Goal: Task Accomplishment & Management: Complete application form

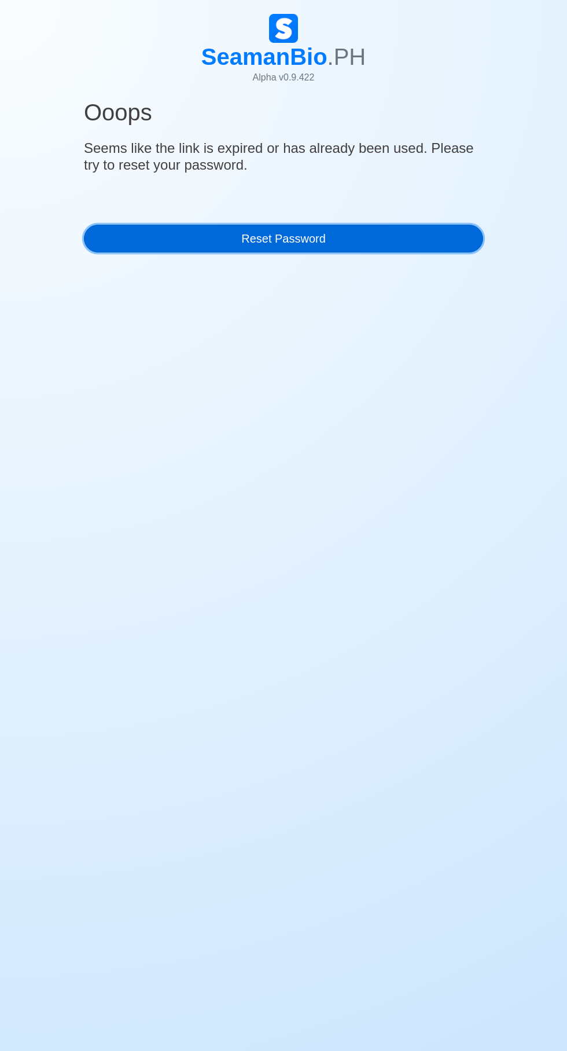
click at [407, 225] on link "Reset Password" at bounding box center [283, 239] width 399 height 28
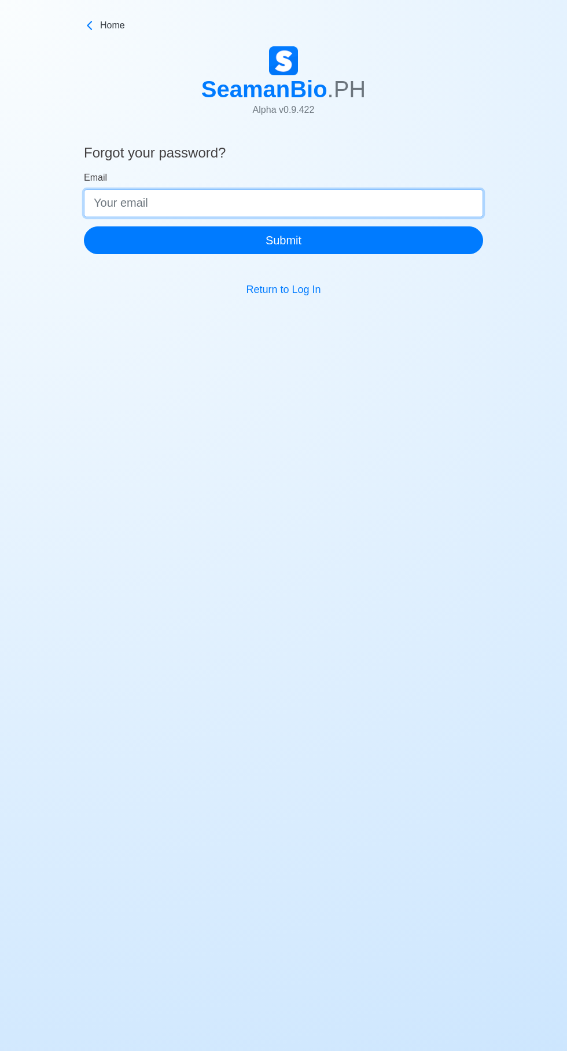
click at [313, 189] on input "Email" at bounding box center [283, 203] width 399 height 28
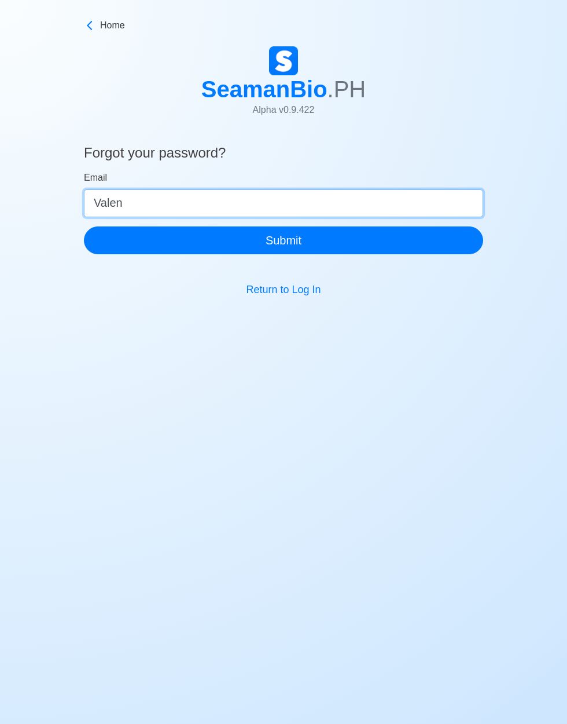
type input "Valenz"
type input "[EMAIL_ADDRESS][DOMAIN_NAME]"
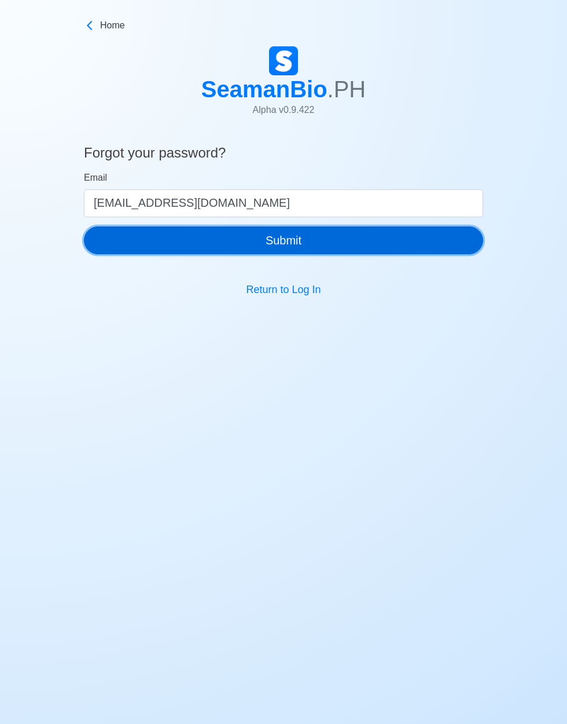
click at [373, 227] on button "Submit" at bounding box center [283, 240] width 399 height 28
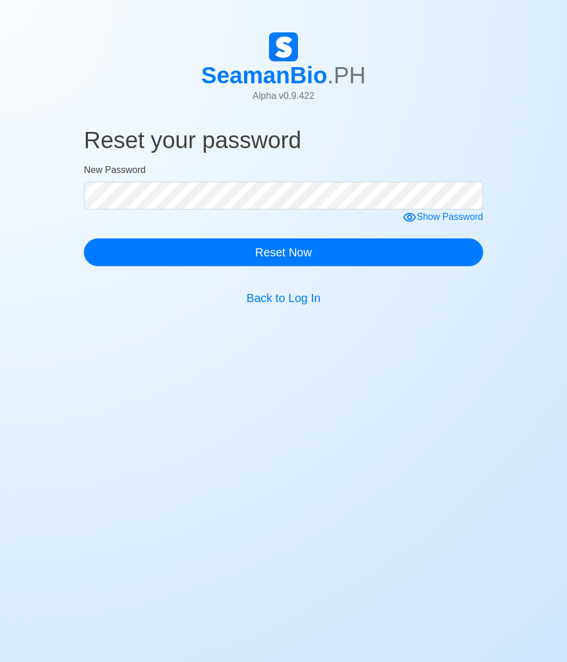
click at [457, 210] on div "Show Password" at bounding box center [443, 217] width 80 height 14
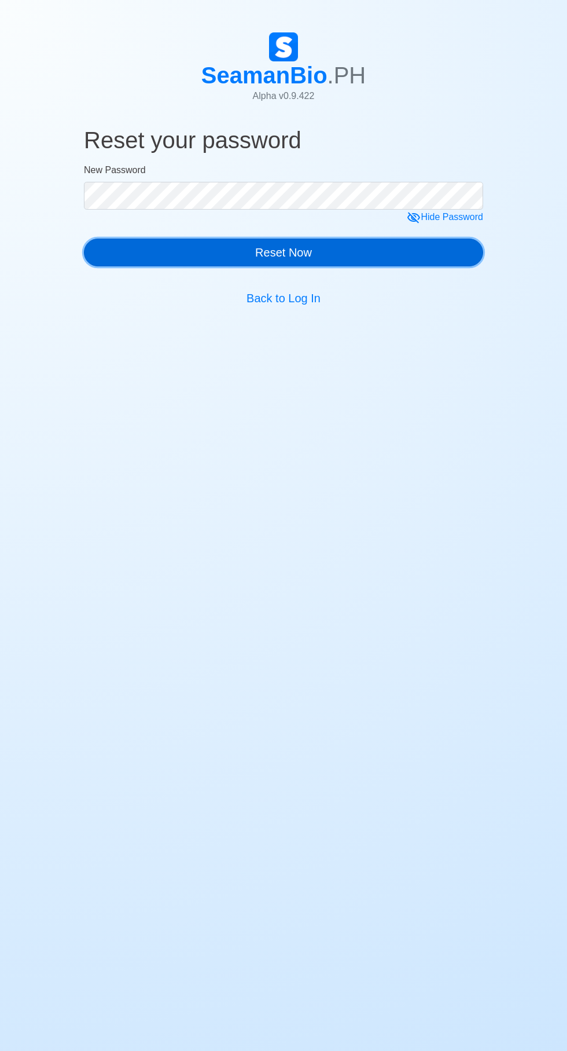
click at [349, 240] on button "Reset Now" at bounding box center [283, 252] width 399 height 28
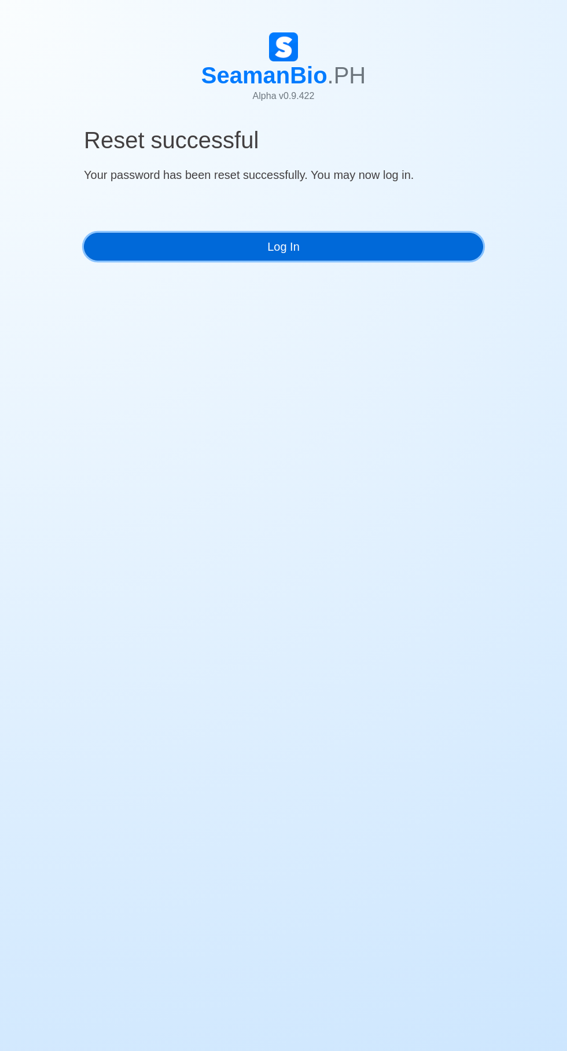
click at [331, 236] on link "Log In" at bounding box center [283, 247] width 399 height 28
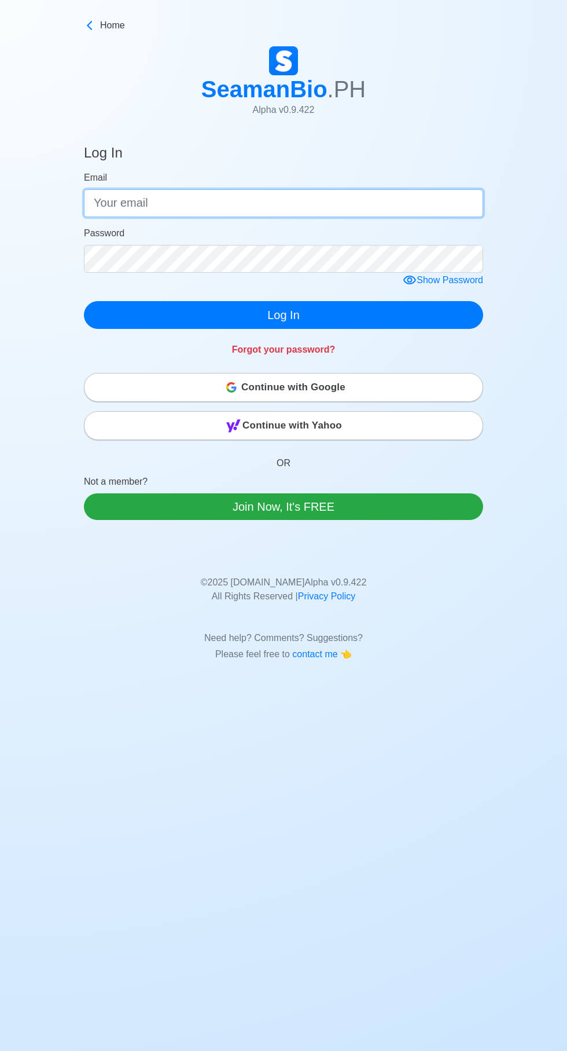
click at [355, 189] on input "Email" at bounding box center [283, 203] width 399 height 28
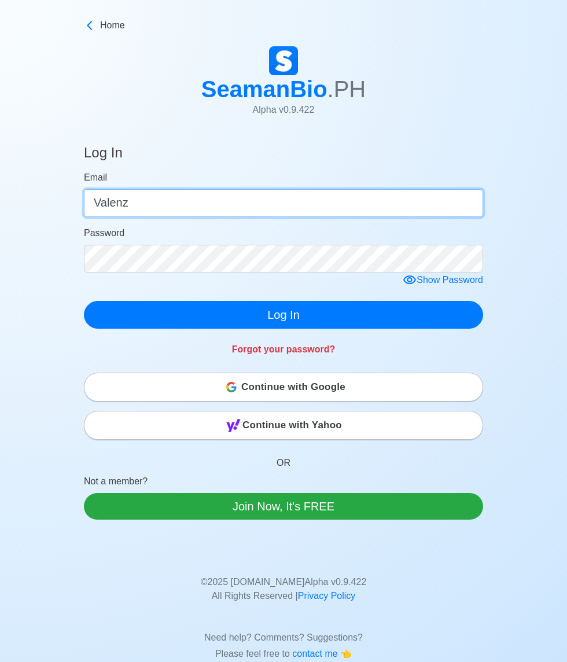
type input "Valenzu"
type input "valenzuelajohncrystel@gmail.com"
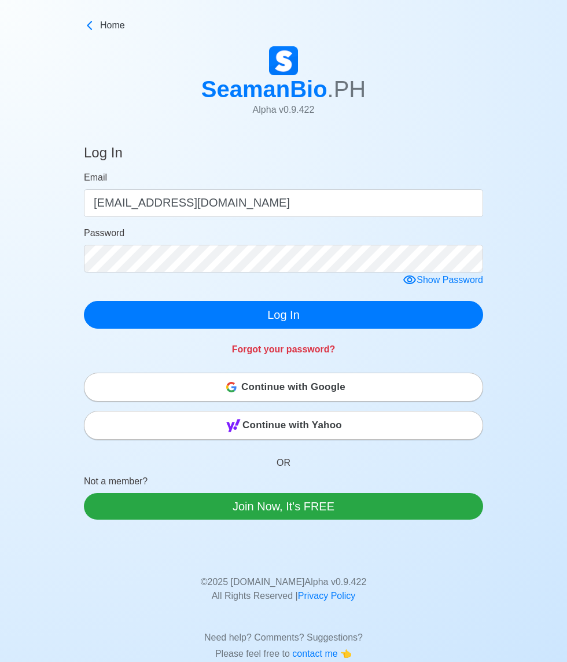
click at [453, 562] on p "© 2025 SeamanBio.PH Alpha v 0.9.422 All Rights Reserved | Privacy Policy" at bounding box center [284, 583] width 382 height 42
click at [446, 617] on p "Need help? Comments? Suggestions?" at bounding box center [284, 631] width 382 height 28
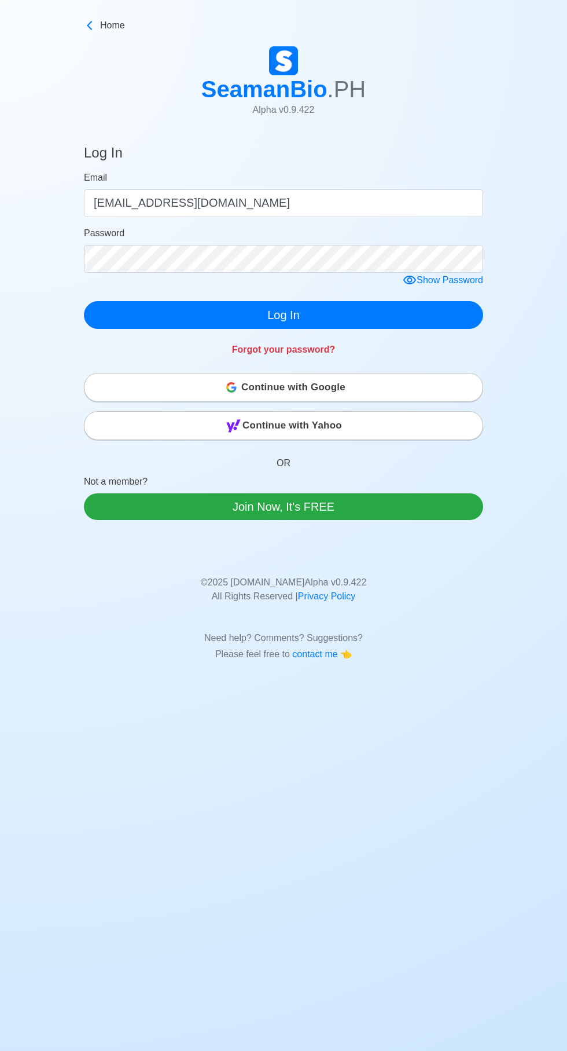
click at [446, 273] on div "Show Password" at bounding box center [443, 280] width 80 height 14
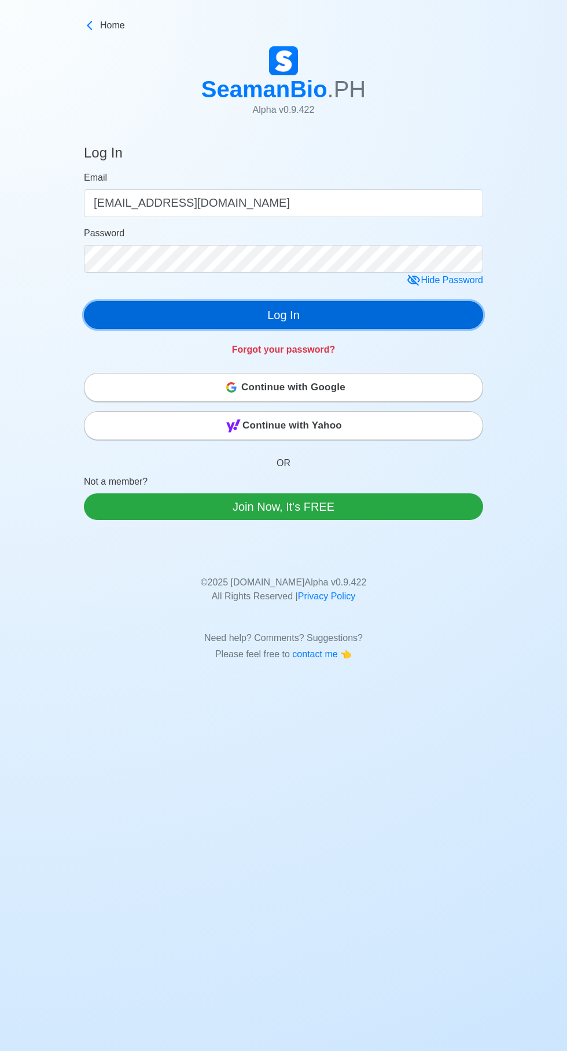
click at [361, 301] on button "Log In" at bounding box center [283, 315] width 399 height 28
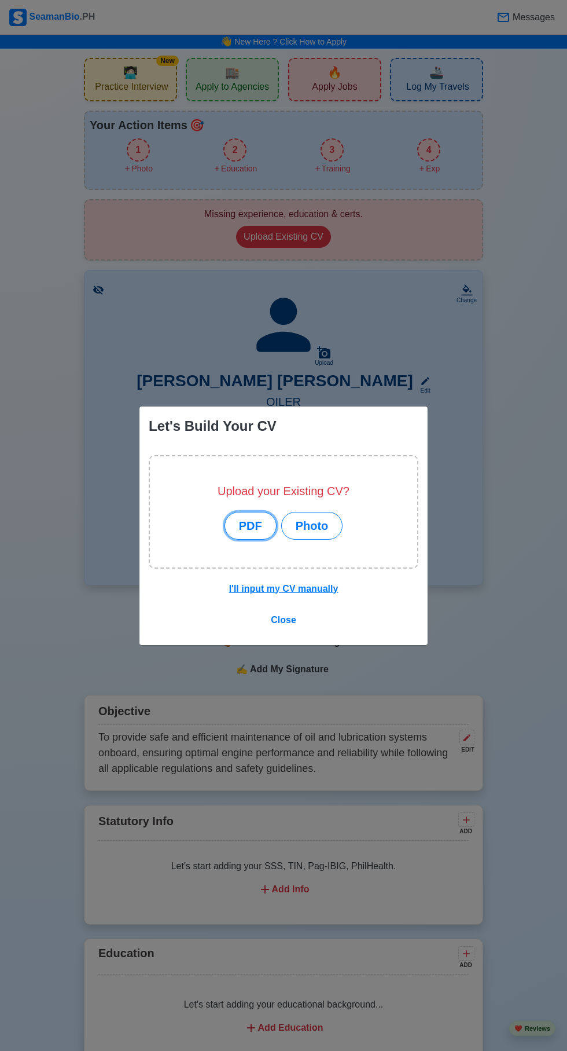
click at [255, 524] on button "PDF" at bounding box center [251, 526] width 52 height 28
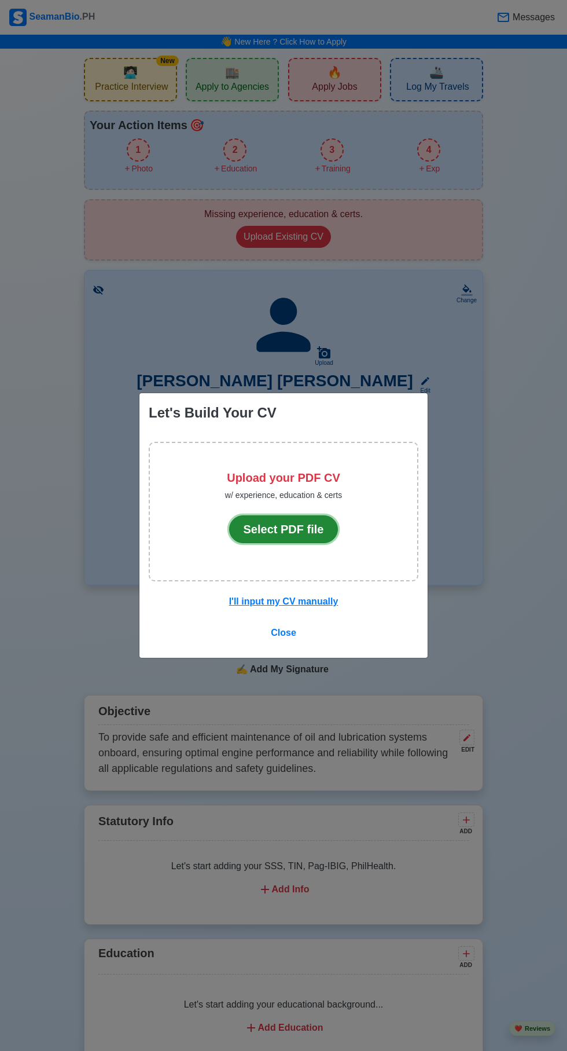
click at [303, 530] on button "Select PDF file" at bounding box center [283, 529] width 109 height 28
click at [302, 529] on button "Select PDF file" at bounding box center [283, 529] width 109 height 28
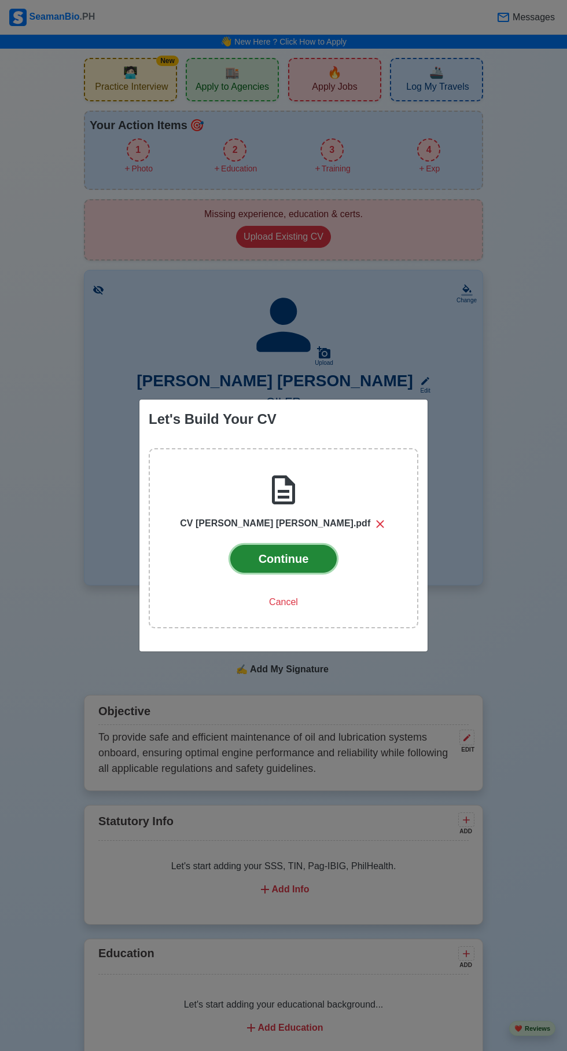
click at [295, 557] on button "Continue" at bounding box center [283, 559] width 107 height 28
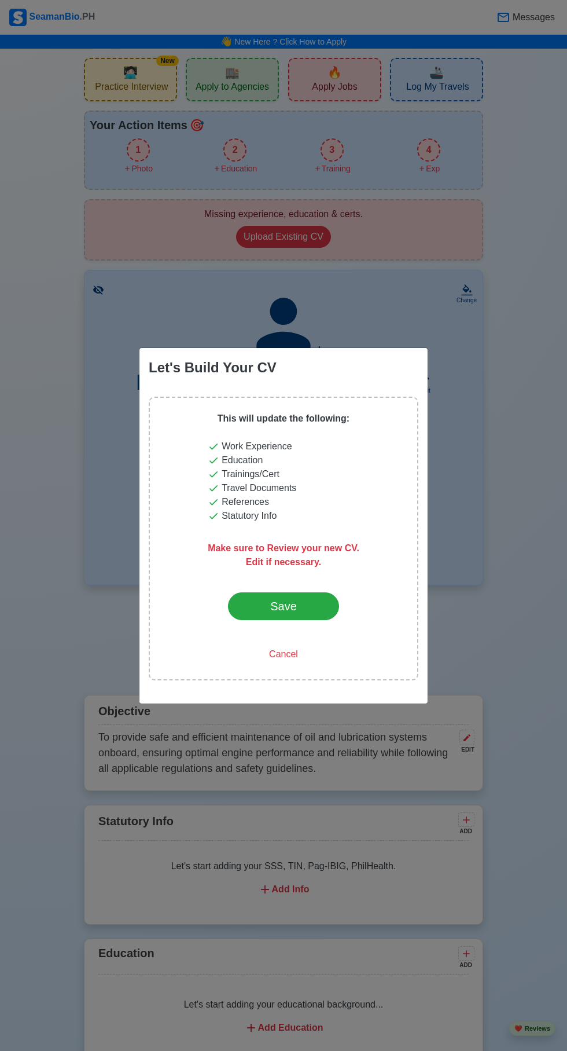
click at [291, 564] on div "This will update the following: Work Experience Education Trainings/Cert Travel…" at bounding box center [284, 539] width 152 height 254
click at [292, 607] on button "Save" at bounding box center [283, 606] width 111 height 28
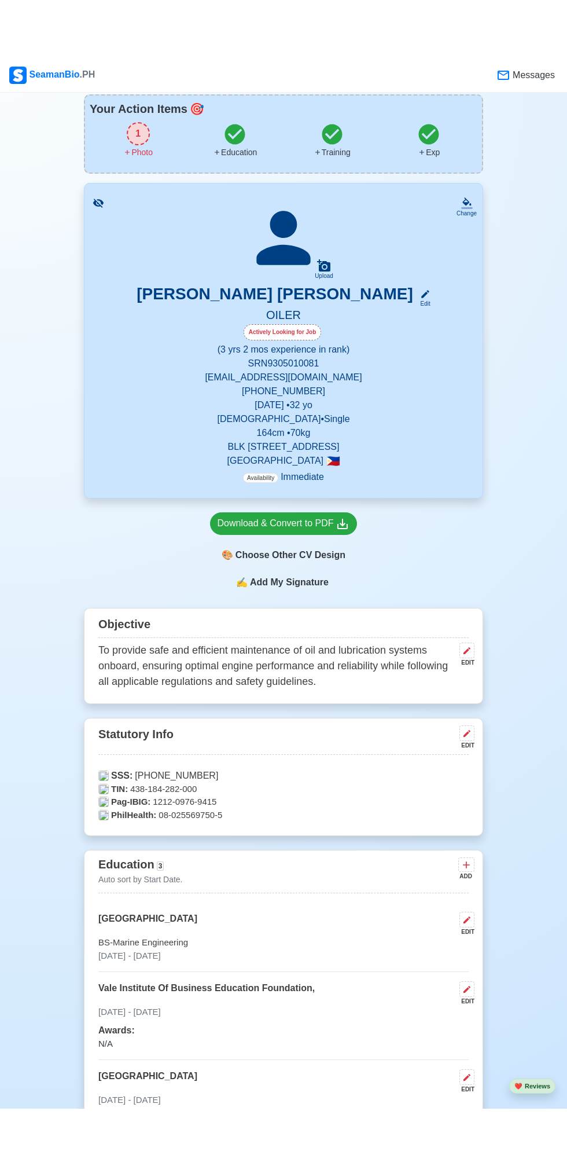
scroll to position [82, 0]
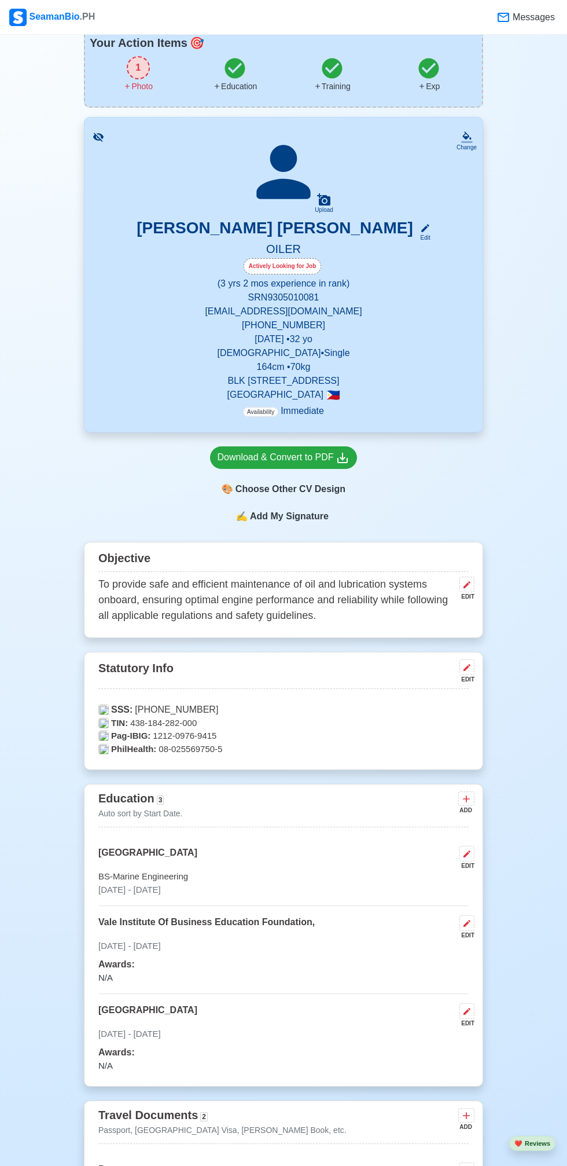
click at [134, 63] on div "1" at bounding box center [138, 67] width 23 height 23
click at [324, 207] on div "Upload" at bounding box center [324, 210] width 19 height 7
click at [0, 0] on input "Upload" at bounding box center [0, 0] width 0 height 0
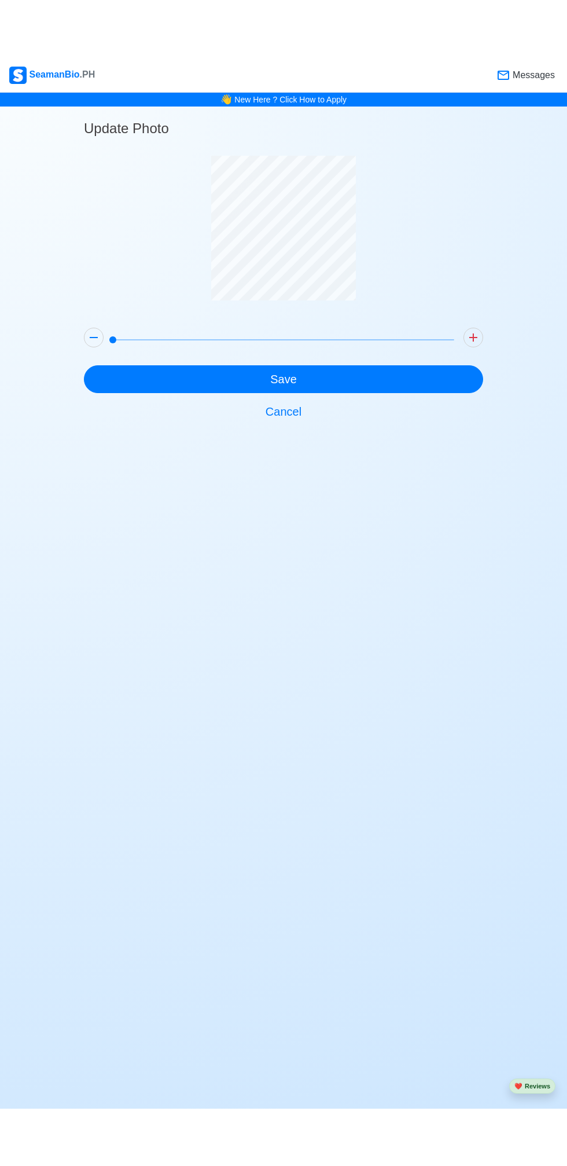
scroll to position [0, 0]
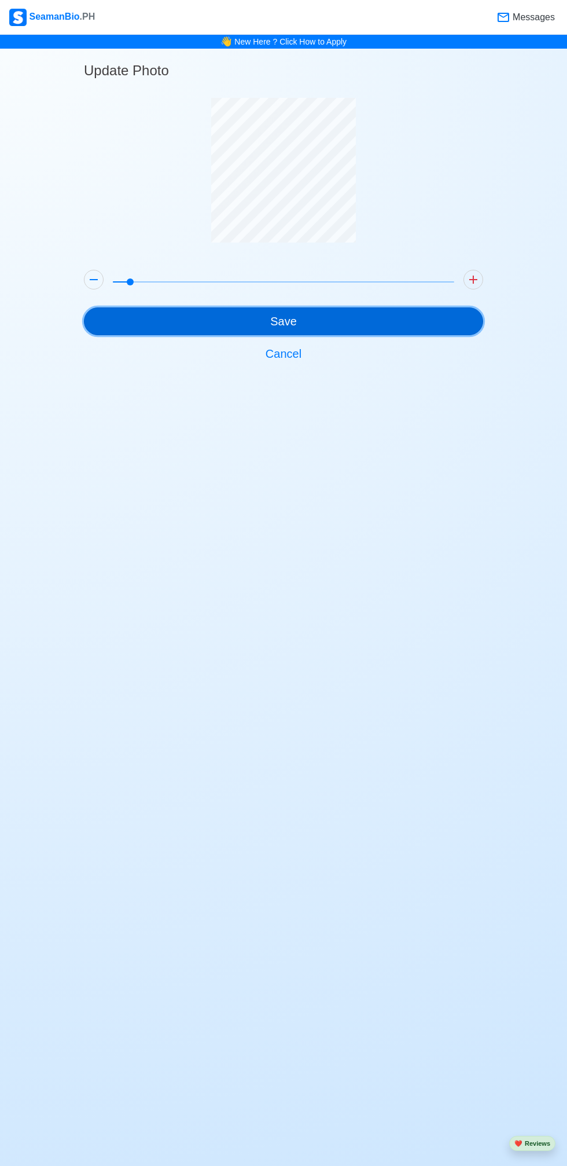
click at [331, 310] on button "Save" at bounding box center [283, 321] width 399 height 28
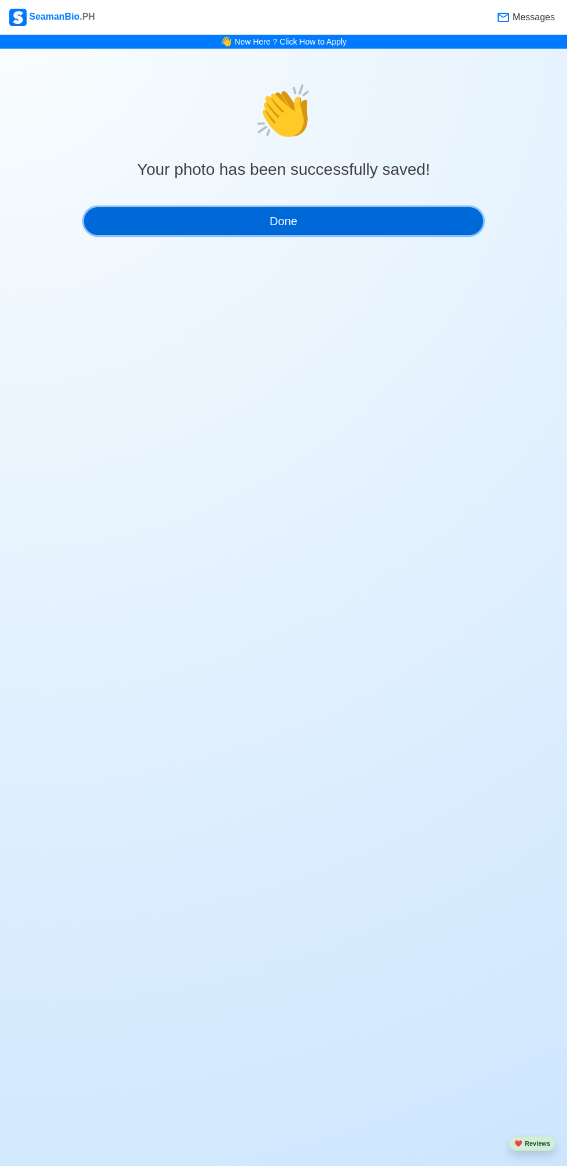
click at [364, 207] on button "Done" at bounding box center [283, 221] width 399 height 28
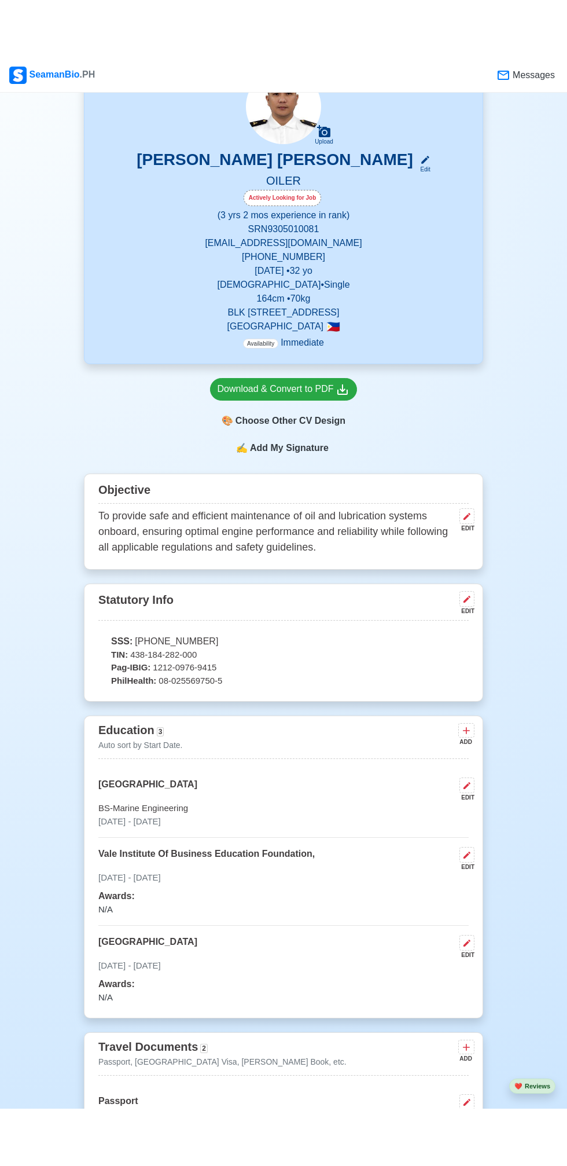
scroll to position [120, 0]
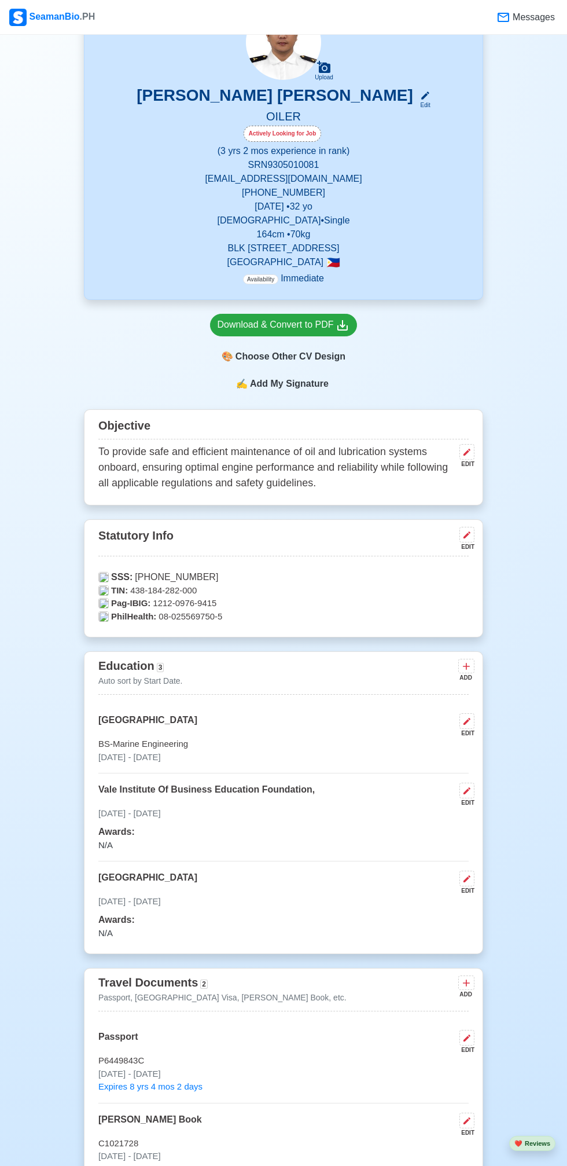
click at [467, 718] on icon at bounding box center [467, 721] width 7 height 7
select select "September"
select select "2025"
select select "September"
select select "2017"
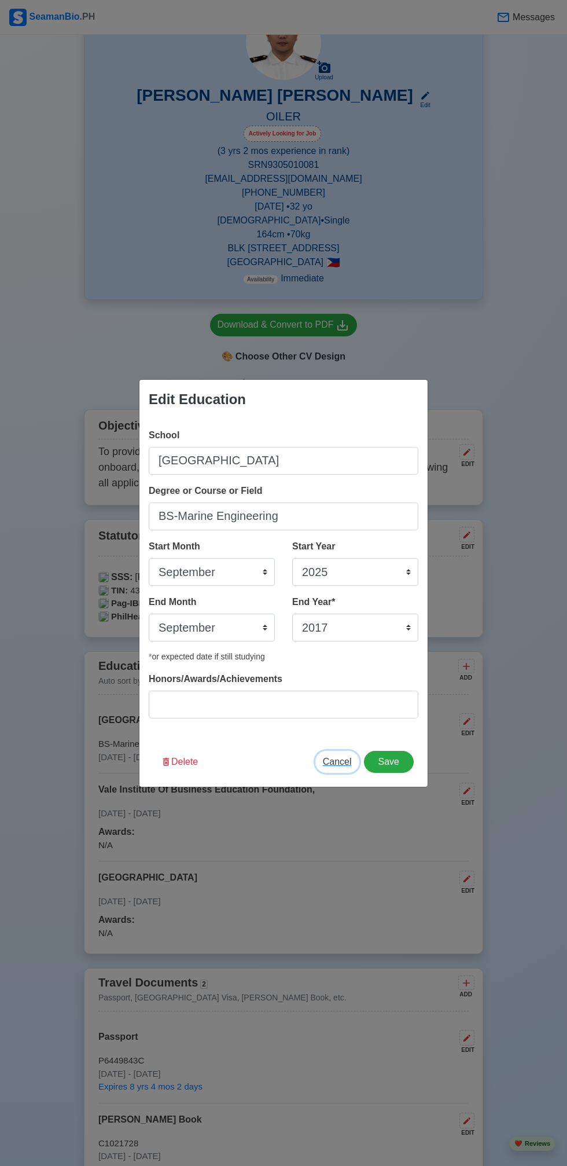
click at [346, 757] on span "Cancel" at bounding box center [337, 762] width 29 height 10
select select
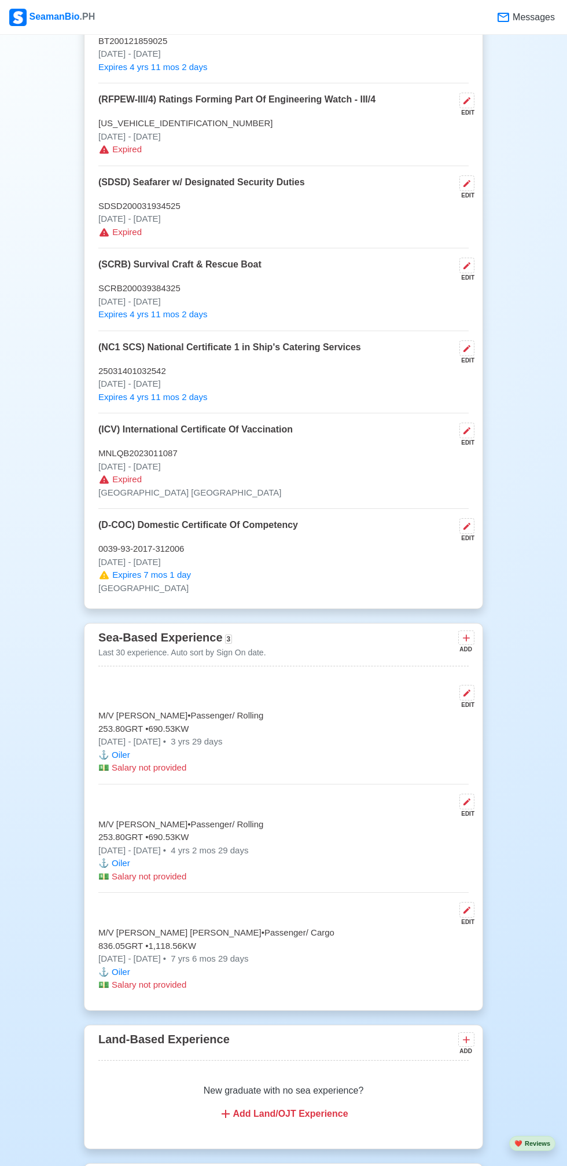
scroll to position [1883, 0]
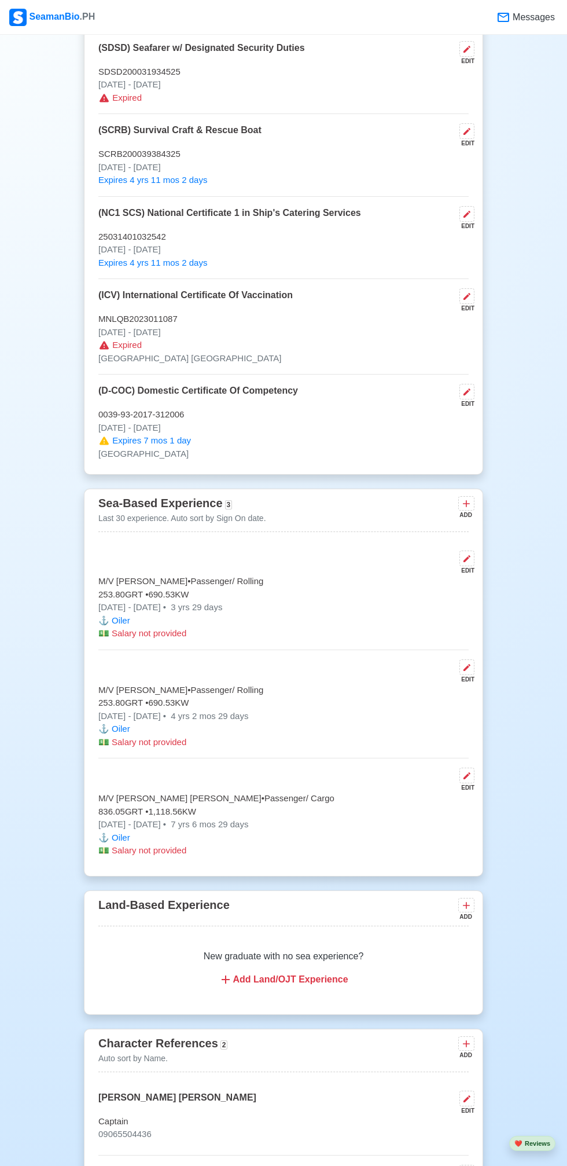
click at [541, 16] on span "Messages" at bounding box center [533, 17] width 45 height 14
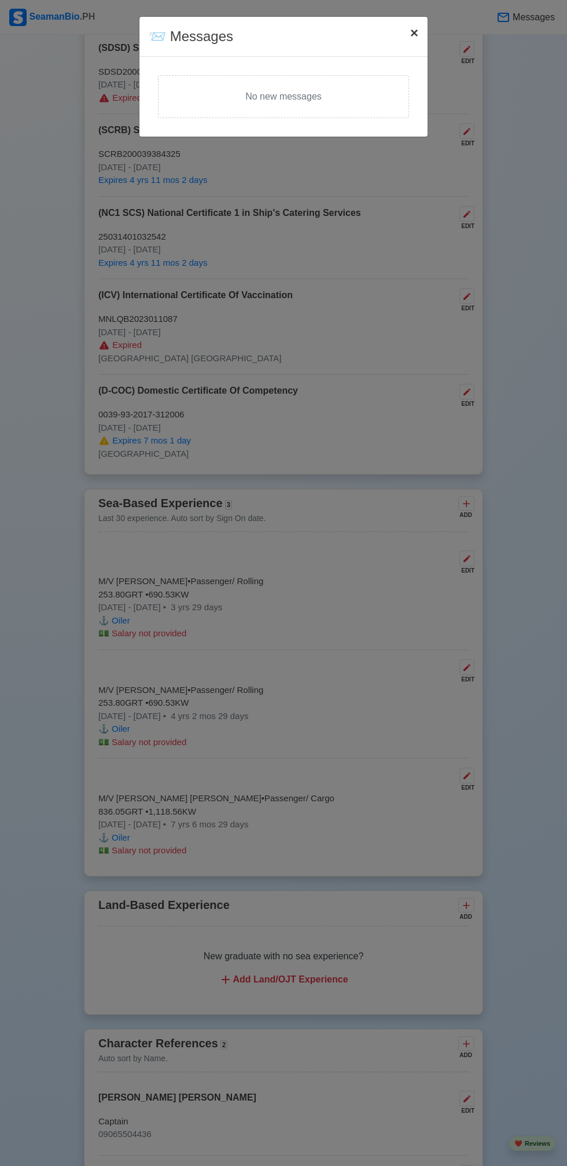
click at [416, 31] on span "×" at bounding box center [414, 33] width 8 height 16
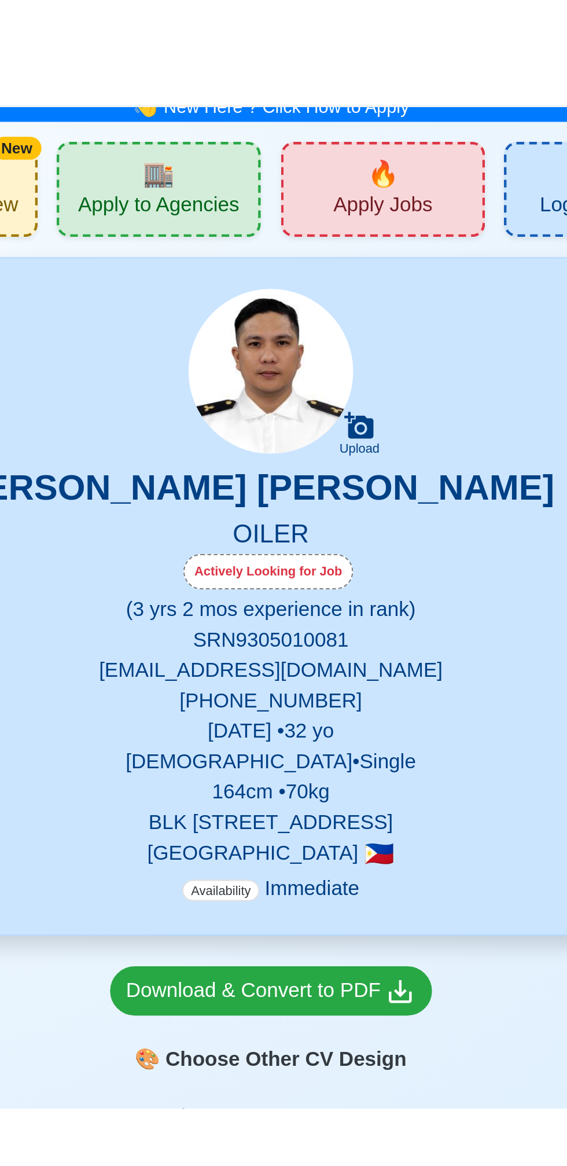
scroll to position [0, 0]
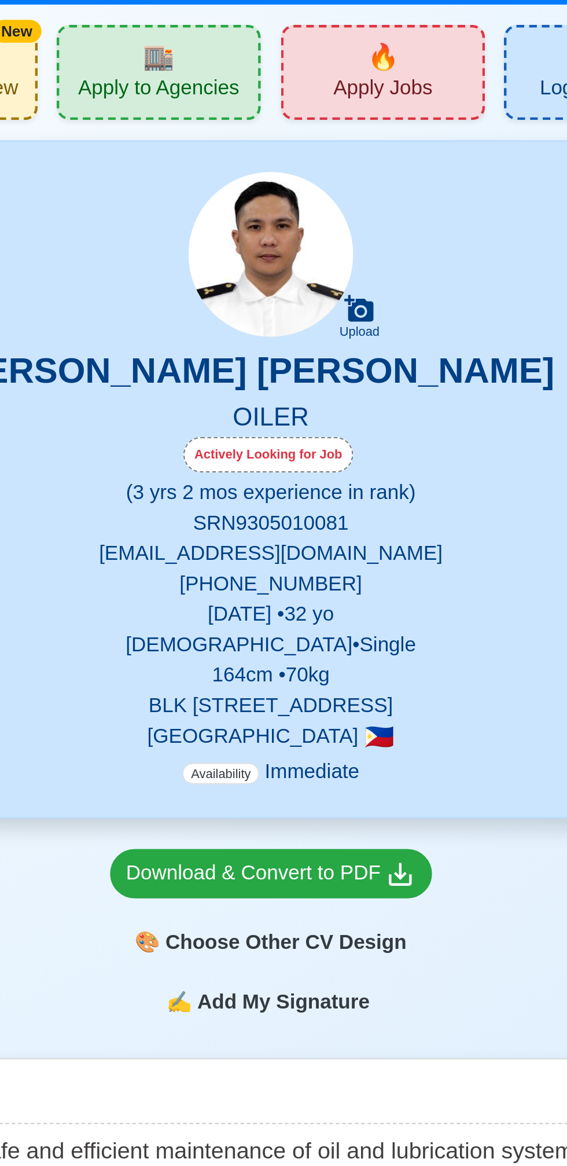
click at [284, 246] on div "Actively Looking for Job" at bounding box center [283, 254] width 78 height 16
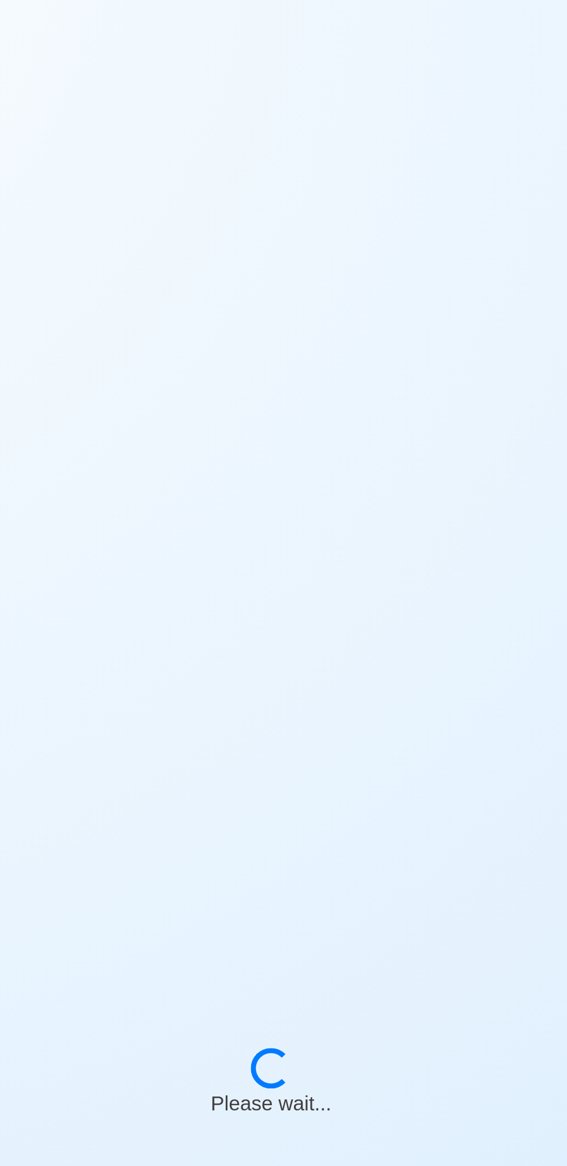
select select "Actively Looking for Job"
select select "Visible for Hiring"
select select "Single"
select select "[DEMOGRAPHIC_DATA]"
select select "PH"
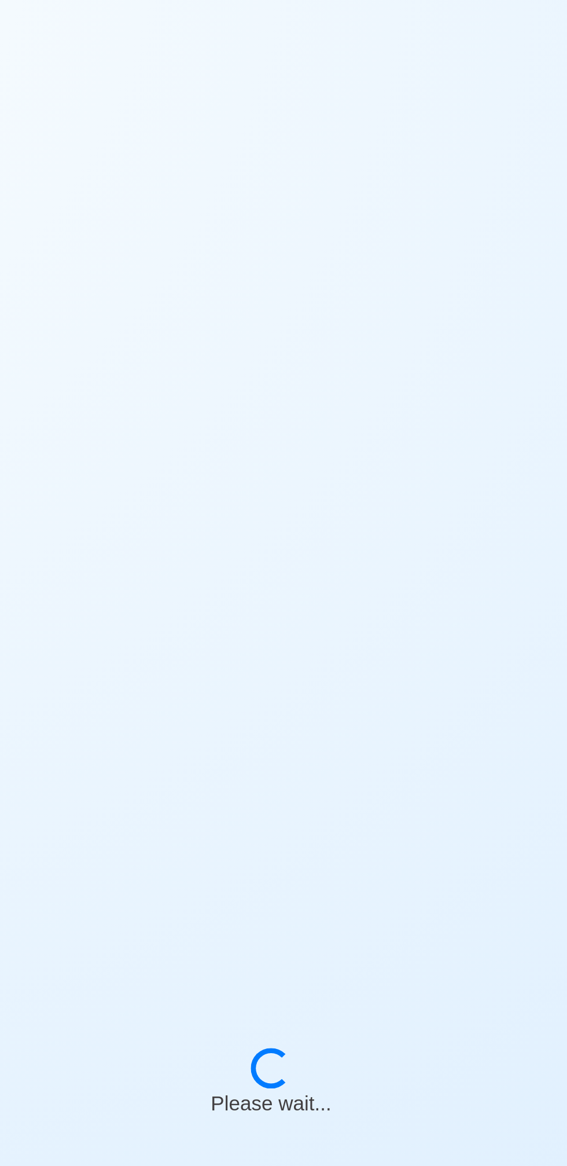
select select "3"
select select "2"
select select "4102416000000"
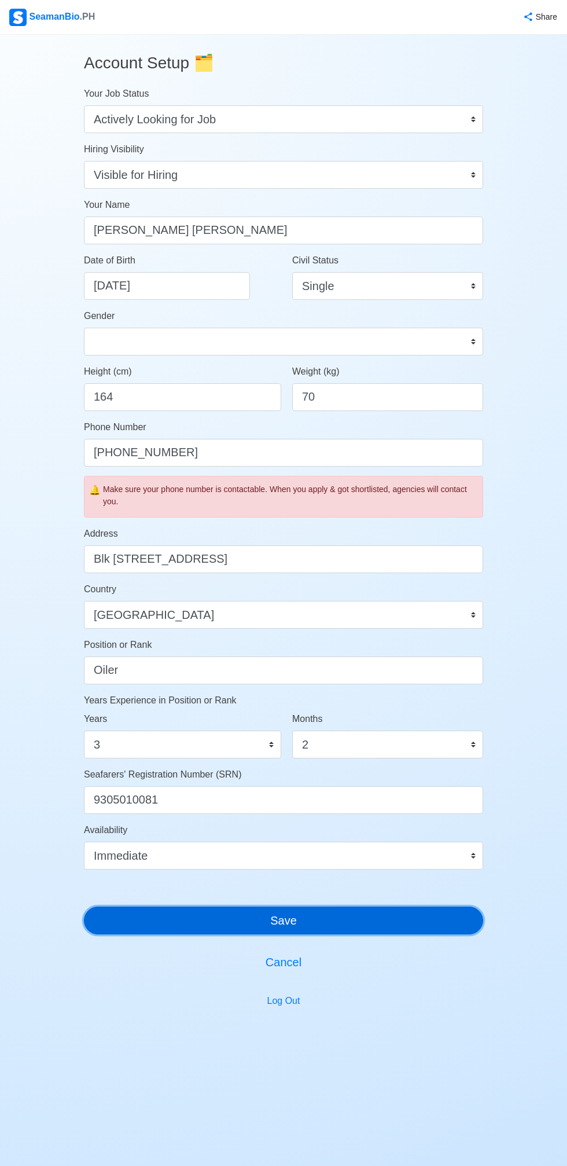
click at [353, 907] on button "Save" at bounding box center [283, 921] width 399 height 28
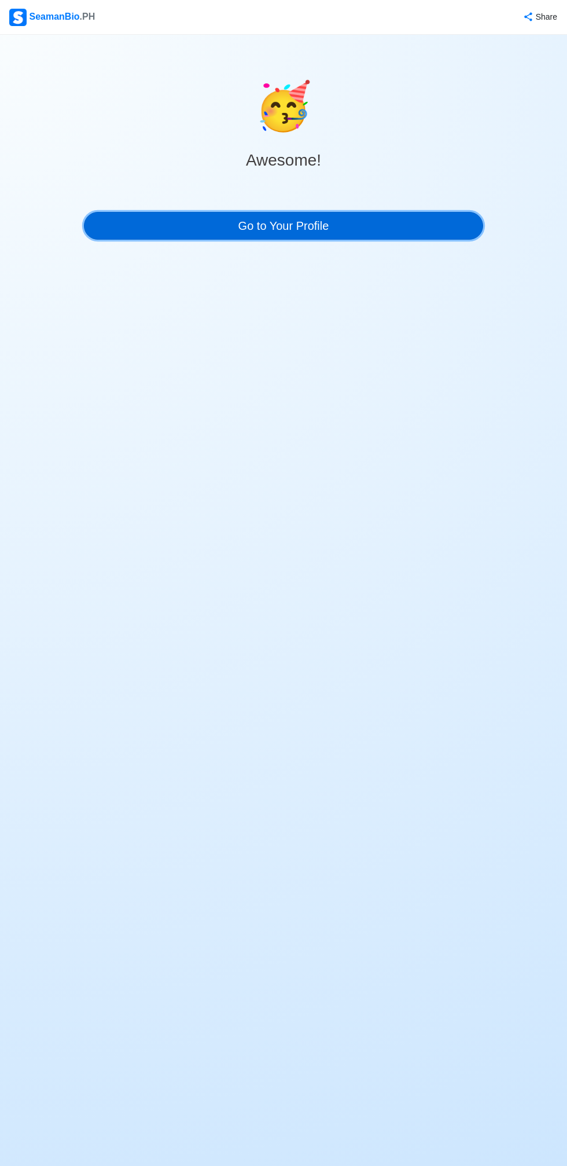
click at [378, 212] on link "Go to Your Profile" at bounding box center [283, 226] width 399 height 28
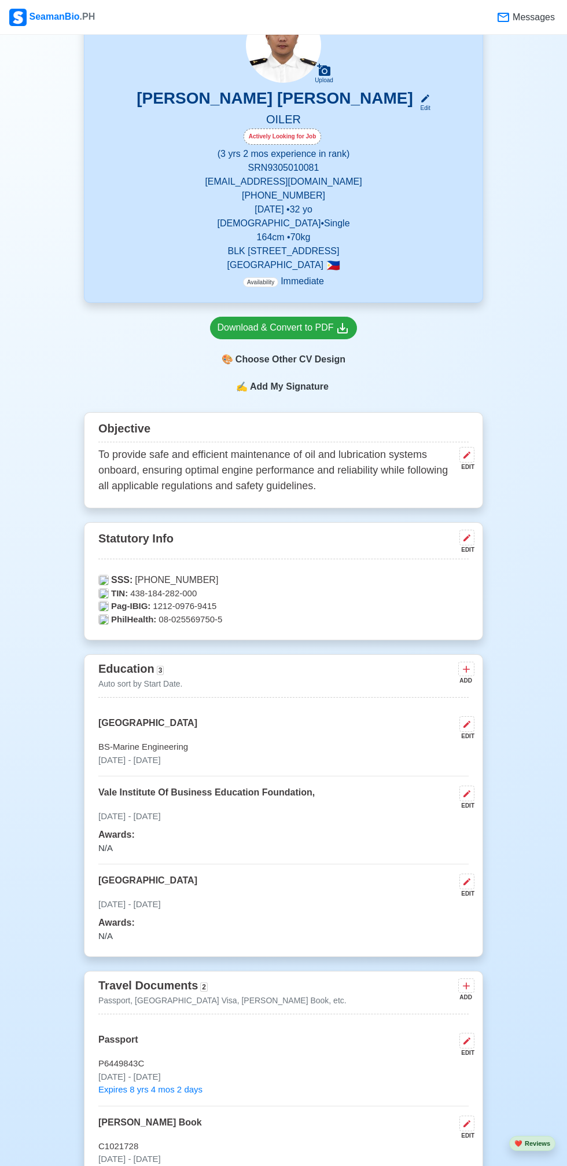
scroll to position [119, 0]
click at [291, 379] on span "Add My Signature" at bounding box center [289, 386] width 83 height 14
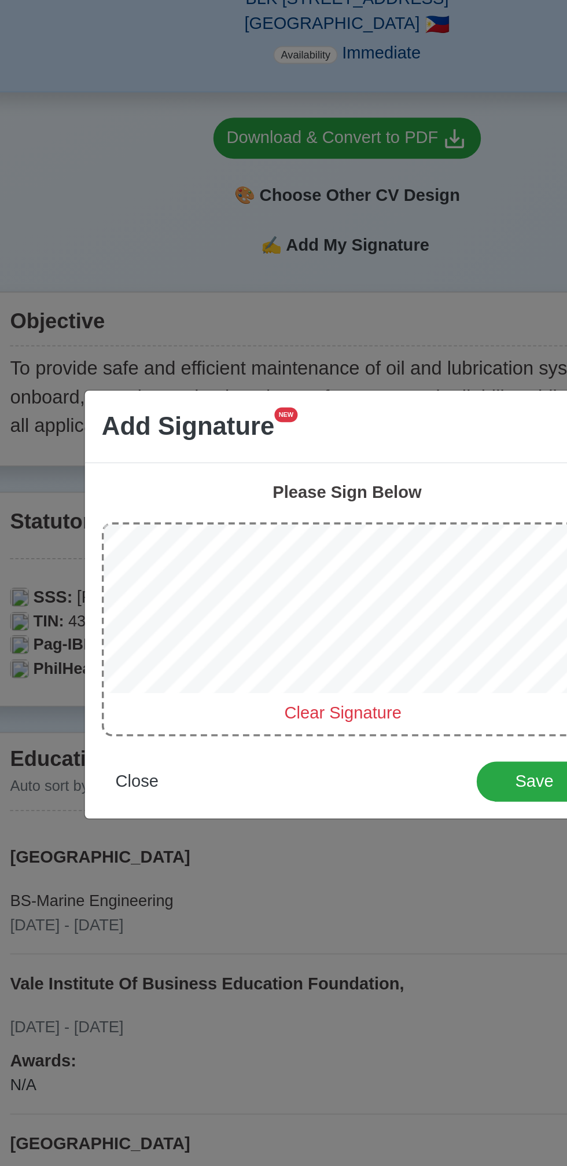
click at [292, 638] on span "Clear Signature" at bounding box center [281, 642] width 64 height 10
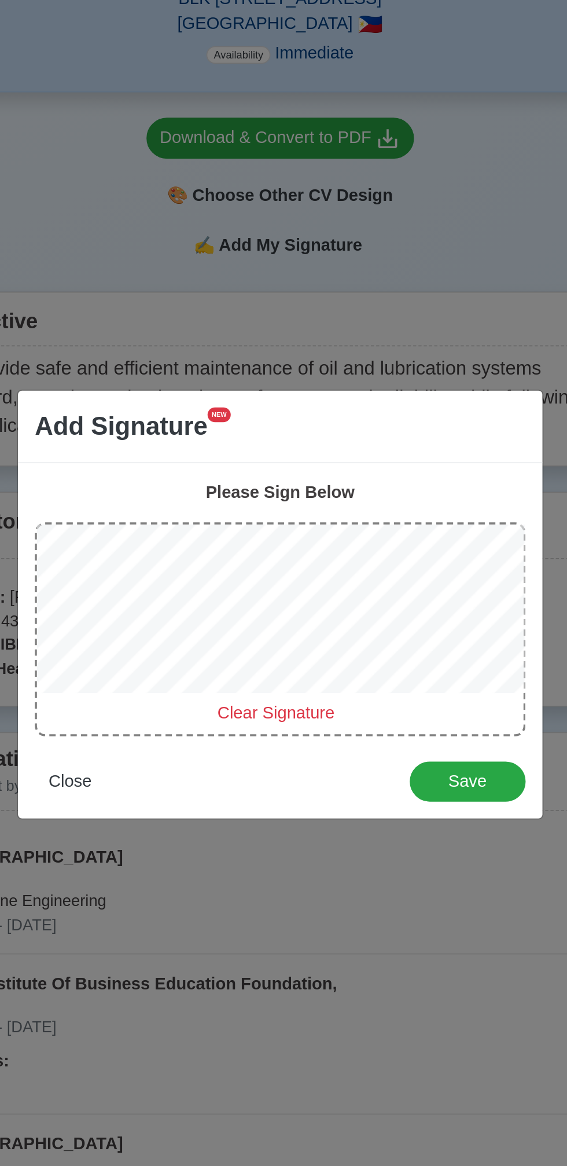
click at [297, 640] on span "Clear Signature" at bounding box center [281, 642] width 64 height 10
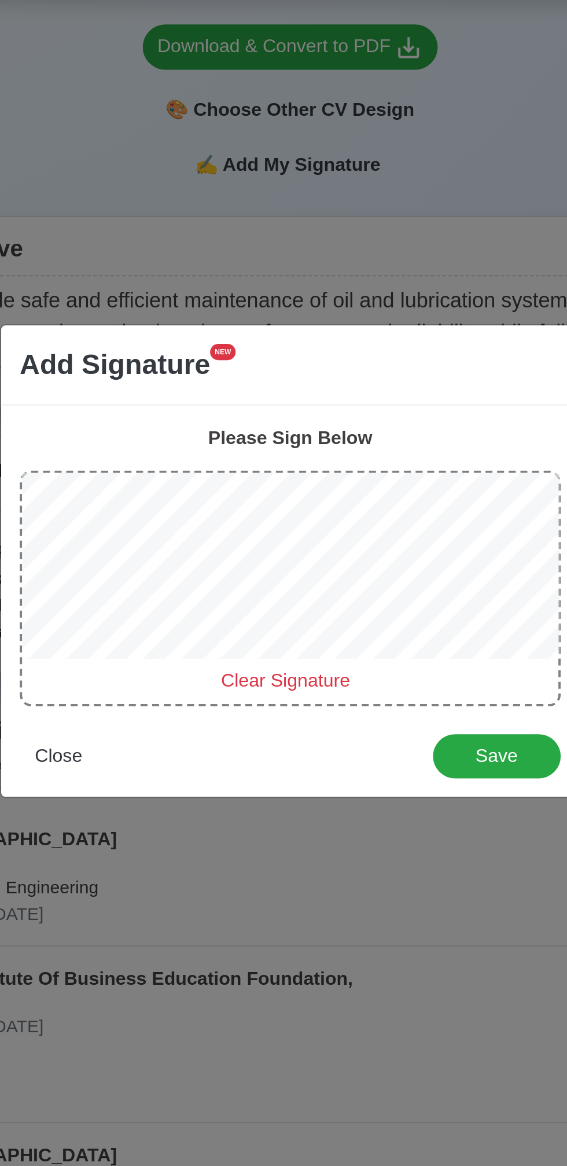
click at [283, 642] on span "Clear Signature" at bounding box center [281, 642] width 64 height 10
click at [271, 637] on span "Clear Signature" at bounding box center [281, 642] width 64 height 10
click at [283, 638] on span "Clear Signature" at bounding box center [281, 642] width 64 height 10
click at [291, 640] on span "Clear Signature" at bounding box center [281, 642] width 64 height 10
click at [286, 637] on span "Clear Signature" at bounding box center [281, 642] width 64 height 10
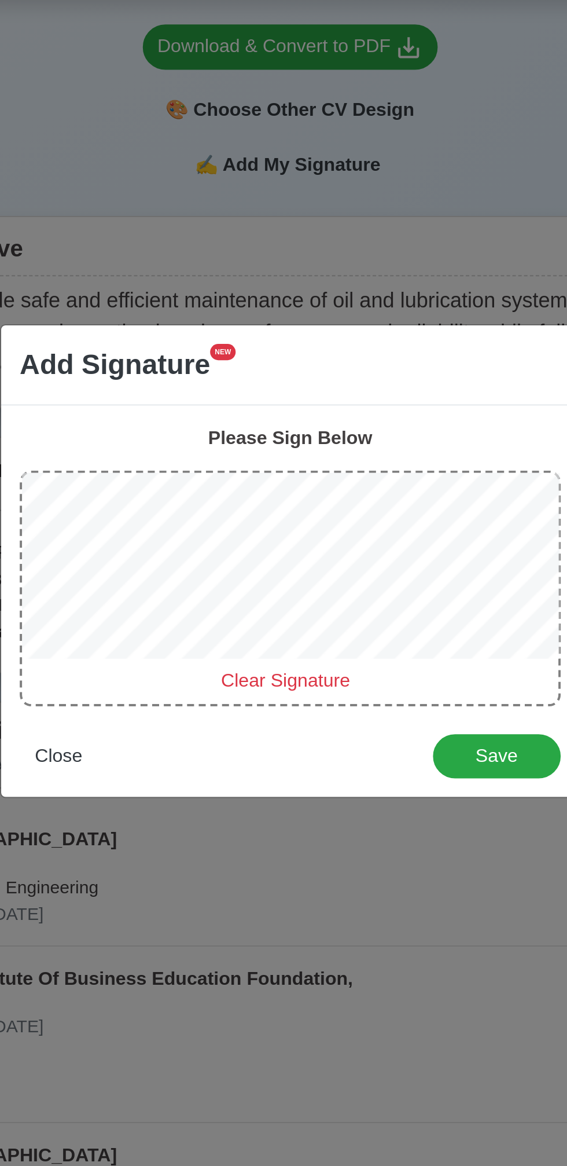
click at [286, 638] on span "Clear Signature" at bounding box center [281, 642] width 64 height 10
click at [284, 638] on span "Clear Signature" at bounding box center [281, 642] width 64 height 10
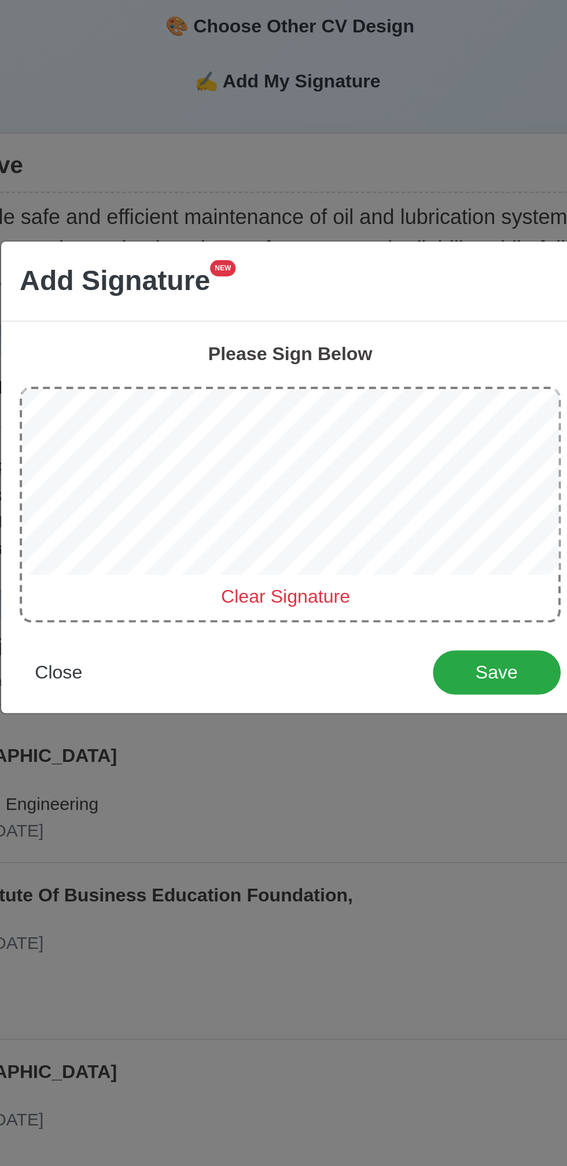
click at [290, 640] on span "Clear Signature" at bounding box center [281, 642] width 64 height 10
click at [296, 638] on span "Clear Signature" at bounding box center [281, 642] width 64 height 10
click at [290, 640] on span "Clear Signature" at bounding box center [281, 642] width 64 height 10
click at [288, 637] on span "Clear Signature" at bounding box center [281, 642] width 64 height 10
click at [386, 675] on span "Save" at bounding box center [386, 680] width 49 height 10
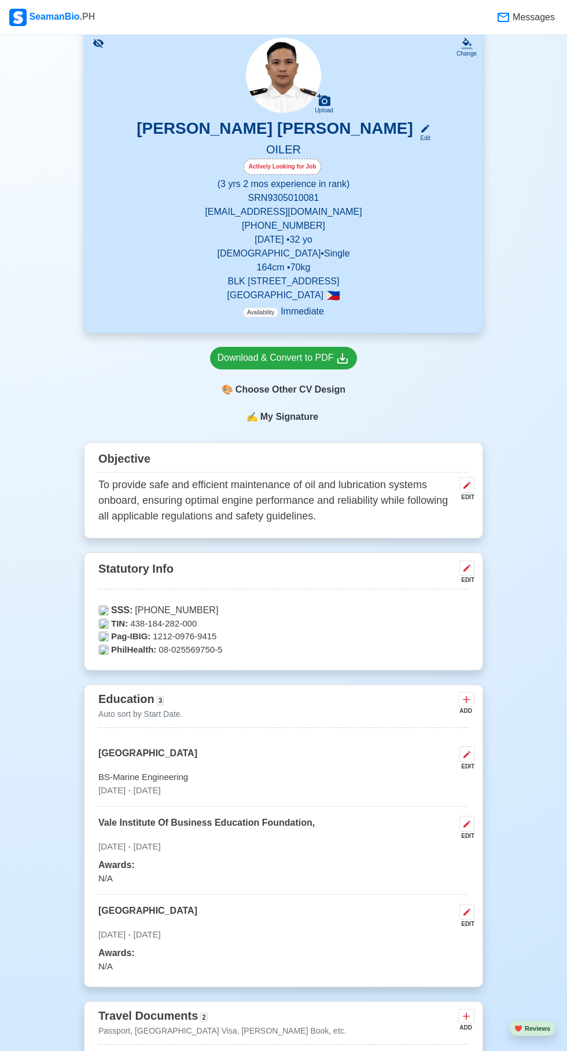
scroll to position [0, 0]
